Goal: Information Seeking & Learning: Learn about a topic

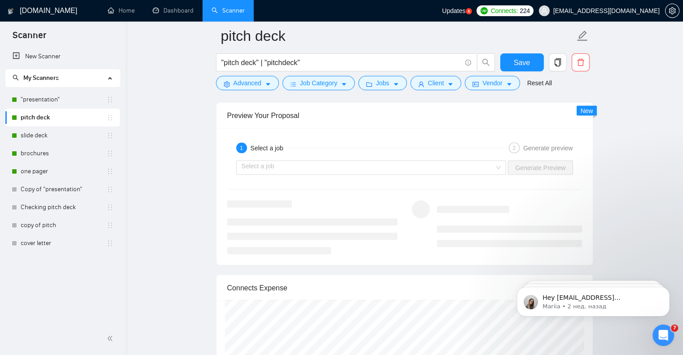
scroll to position [1842, 0]
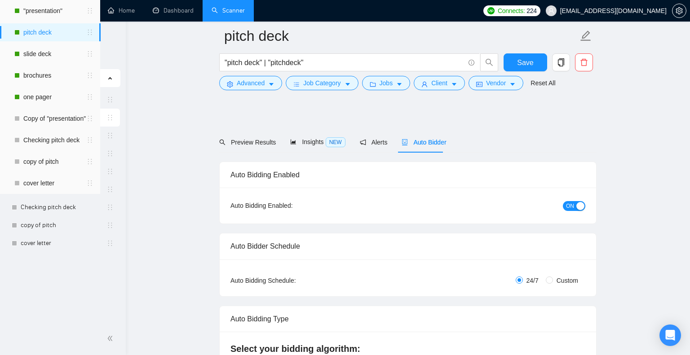
checkbox input "true"
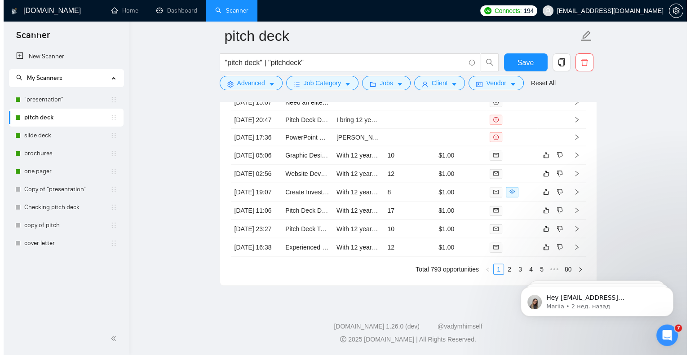
scroll to position [2336, 0]
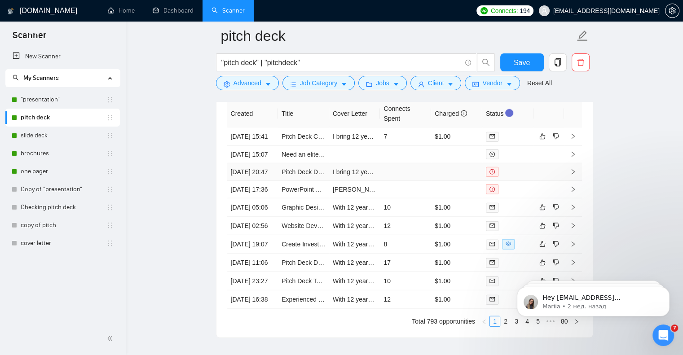
click at [575, 175] on icon "right" at bounding box center [573, 172] width 6 height 6
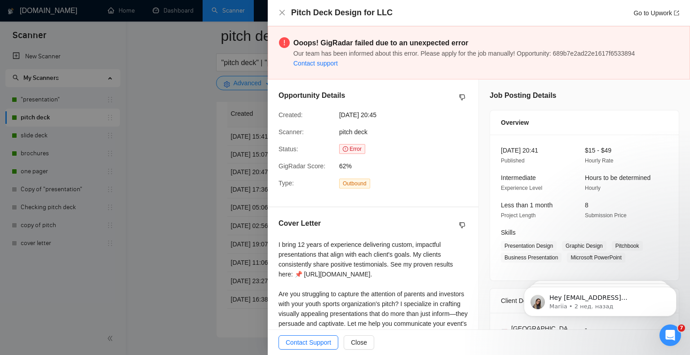
click at [176, 127] on div at bounding box center [345, 177] width 690 height 355
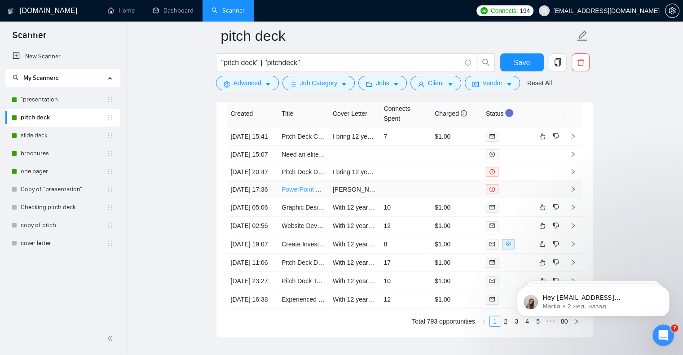
click at [301, 193] on link "PowerPoint Pitch Deck Designer – Modern, Visual-First Storytelling for a Growin…" at bounding box center [412, 189] width 260 height 7
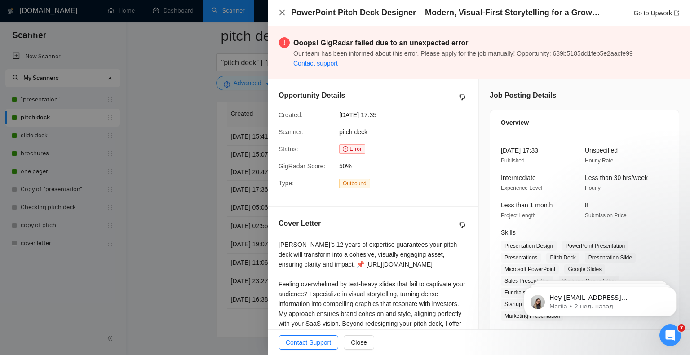
click at [279, 12] on icon "close" at bounding box center [282, 12] width 7 height 7
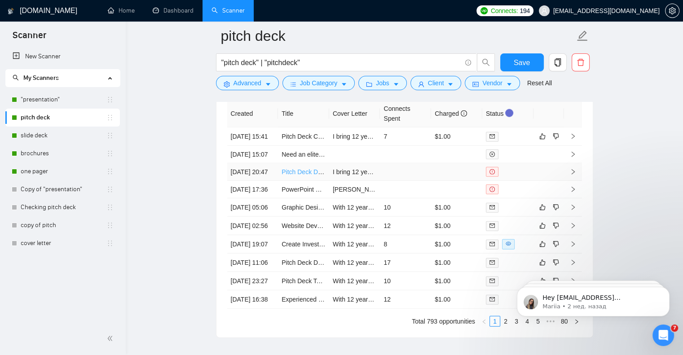
click at [293, 176] on link "Pitch Deck Design for LLC" at bounding box center [319, 171] width 74 height 7
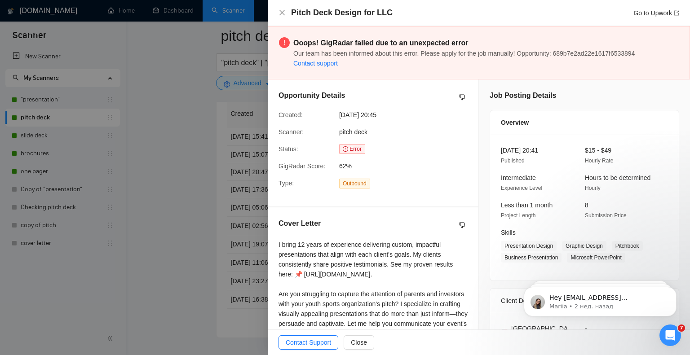
click at [279, 20] on div "Pitch Deck Design for LLC Go to Upwork" at bounding box center [479, 13] width 422 height 26
click at [278, 14] on div "Pitch Deck Design for LLC Go to Upwork" at bounding box center [479, 13] width 422 height 26
click at [279, 14] on icon "close" at bounding box center [282, 12] width 7 height 7
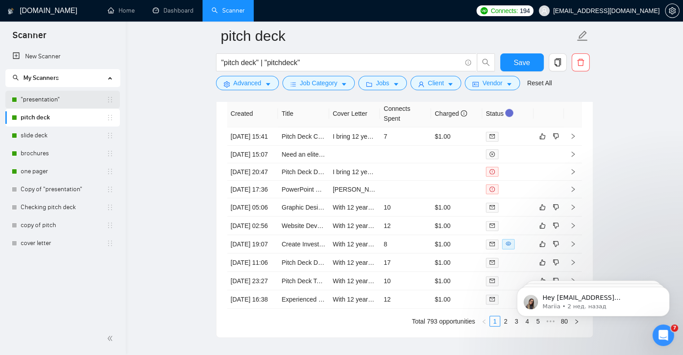
click at [56, 99] on link ""presentation"" at bounding box center [64, 100] width 86 height 18
